Goal: Find specific page/section: Find specific page/section

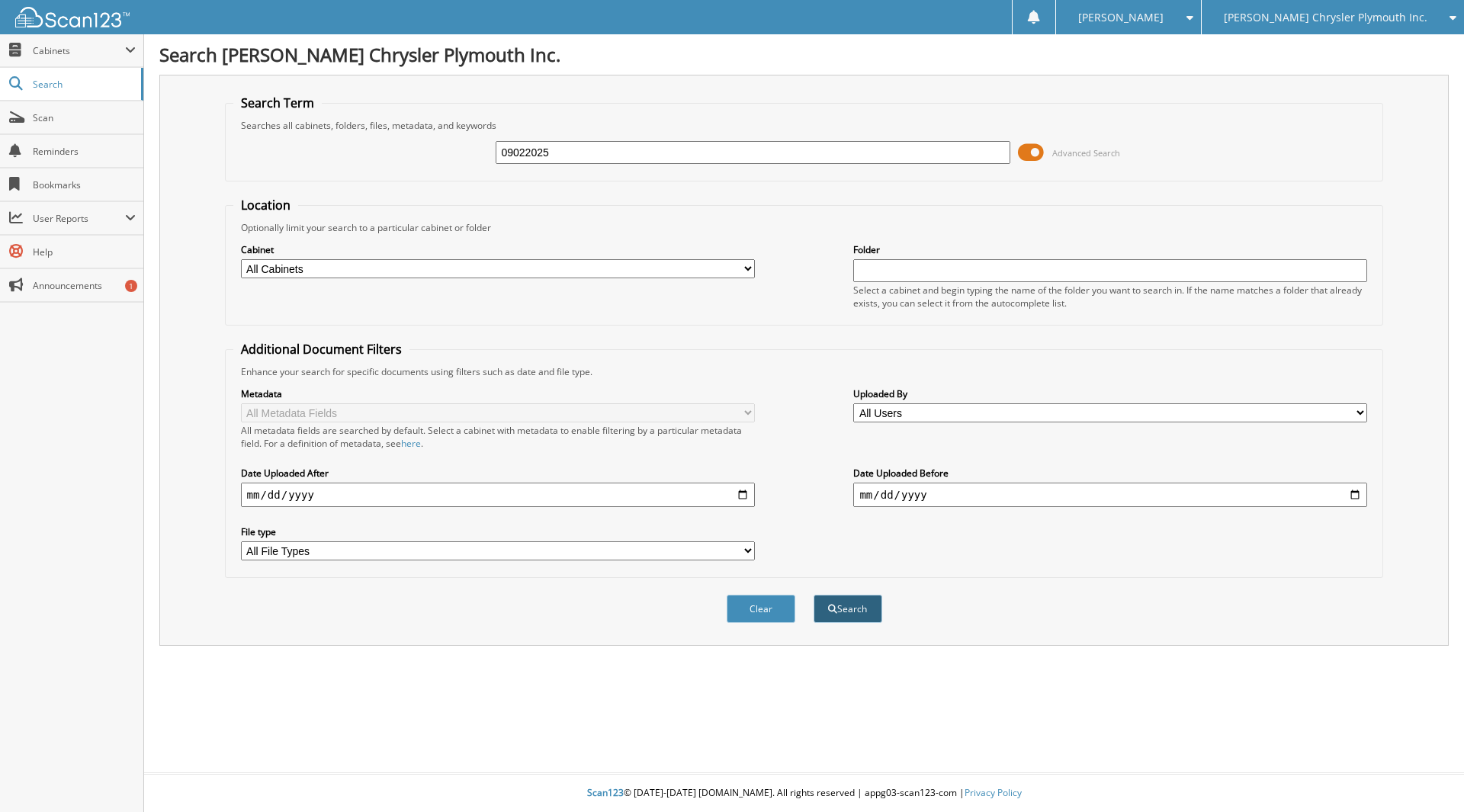
type input "09022025"
click at [847, 608] on button "Search" at bounding box center [848, 609] width 69 height 28
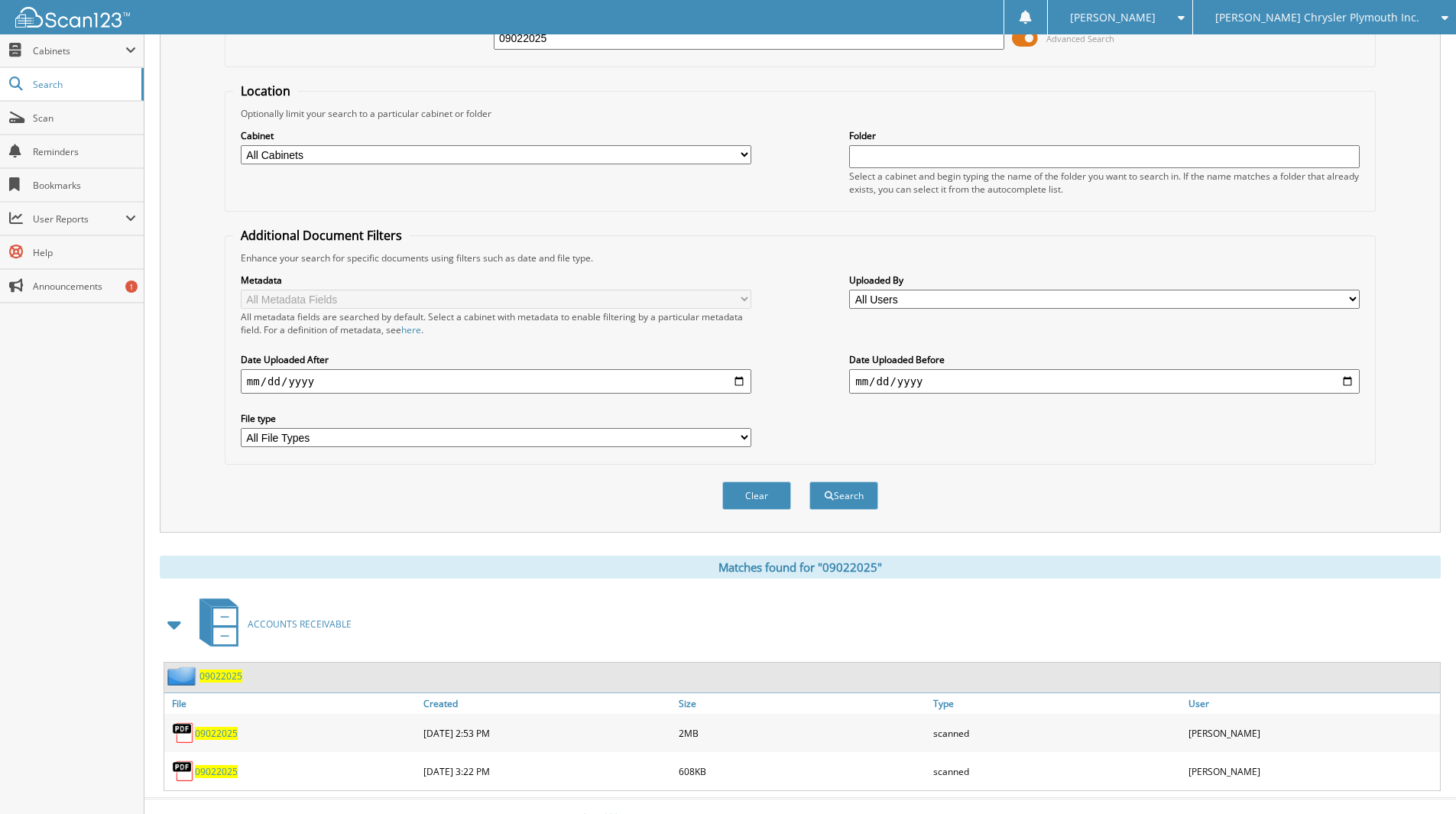
scroll to position [138, 0]
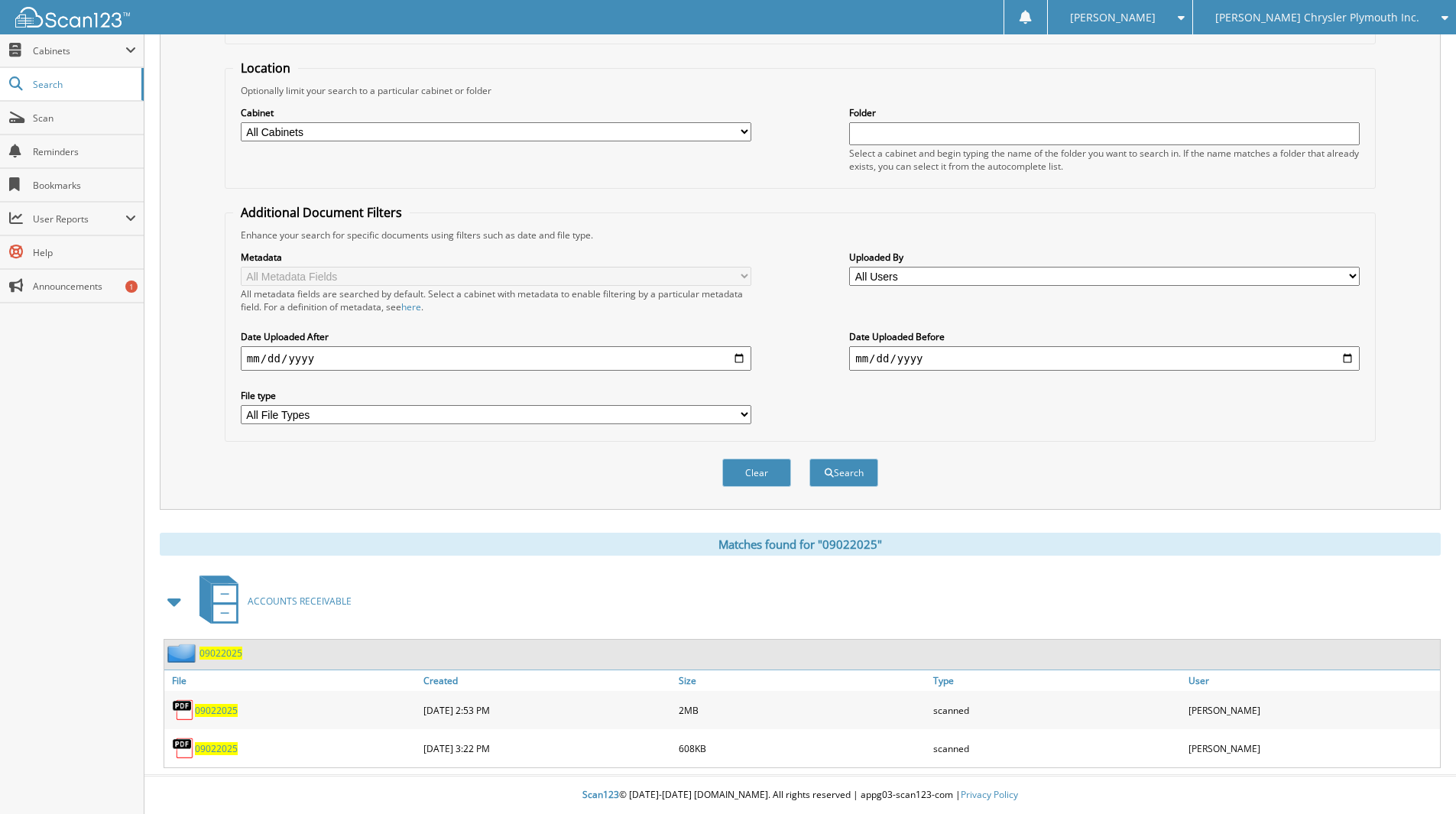
click at [210, 709] on span "09022025" at bounding box center [216, 710] width 43 height 13
click at [231, 747] on span "09022025" at bounding box center [216, 748] width 43 height 13
